Goal: Task Accomplishment & Management: Manage account settings

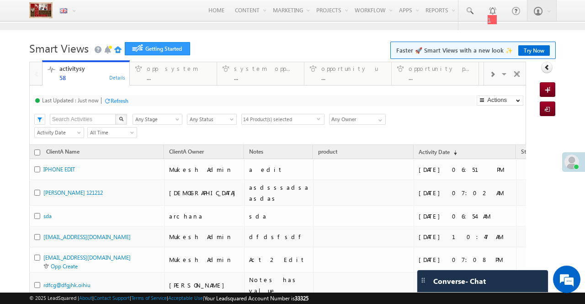
select select
type input "[PERSON_NAME]"
type input "Current User"
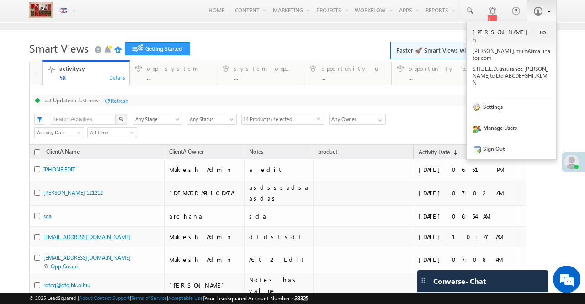
click at [536, 14] on link at bounding box center [542, 10] width 30 height 21
type input "Current User"
select select
type input "Current User"
click at [499, 96] on link "Settings" at bounding box center [511, 106] width 90 height 21
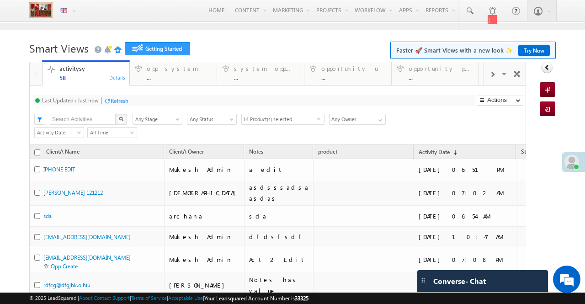
click at [492, 86] on div "Last Updated : Just now Refresh Refreshing... Search X Lead Stage Any Stage Any…" at bounding box center [277, 114] width 496 height 59
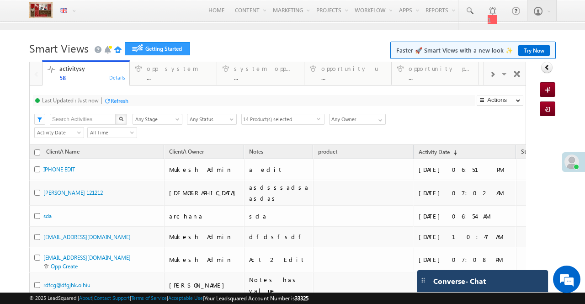
type input "Current User"
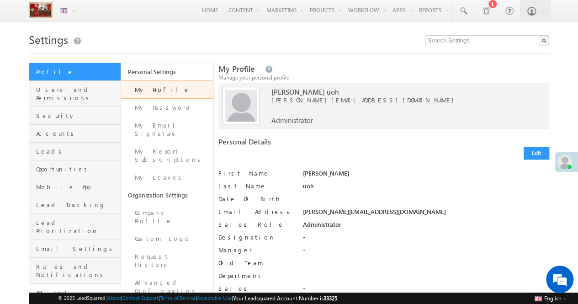
click at [81, 284] on link "API and Webhooks" at bounding box center [74, 297] width 91 height 26
